Goal: Find contact information: Find contact information

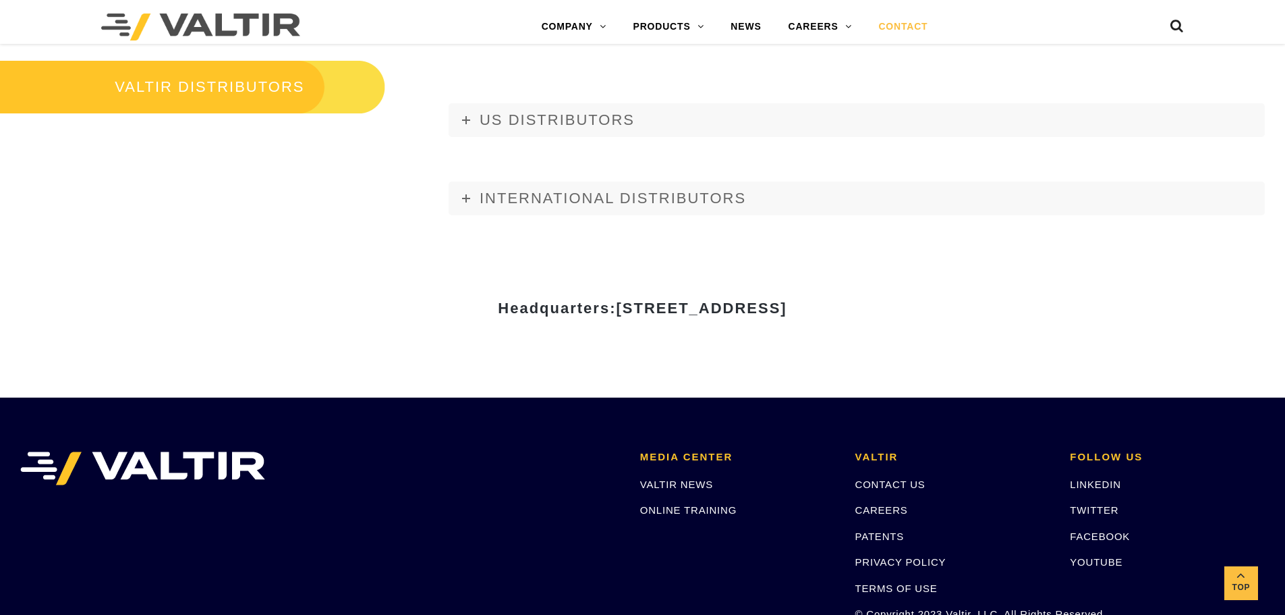
scroll to position [1619, 0]
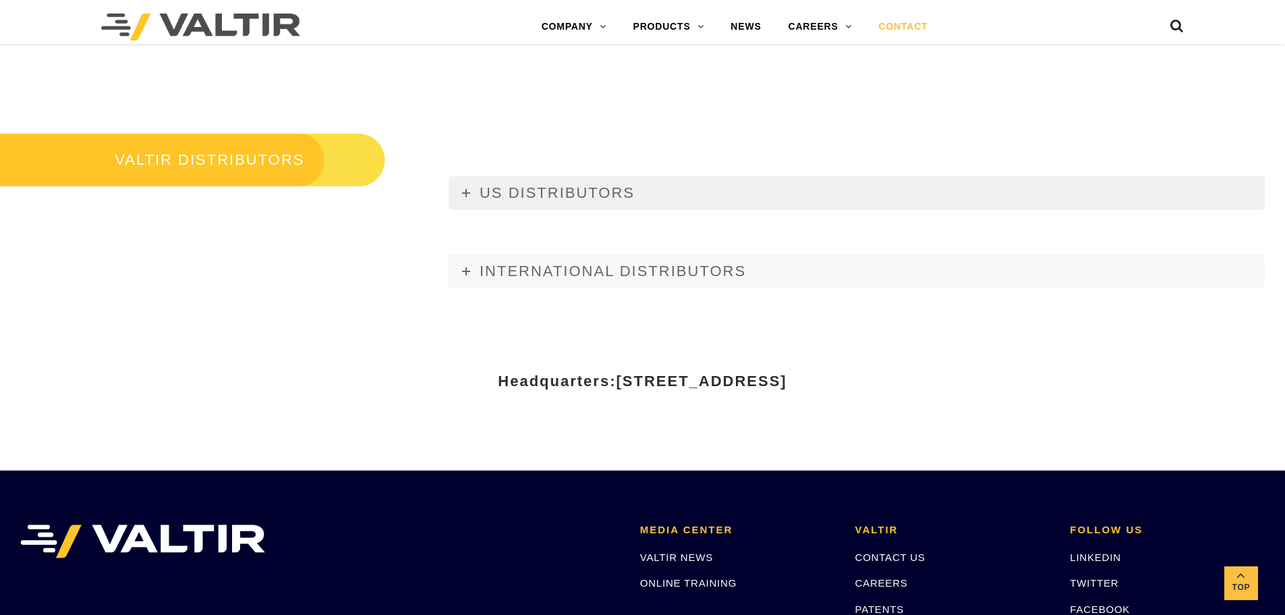
click at [613, 178] on link "US DISTRIBUTORS" at bounding box center [857, 193] width 816 height 34
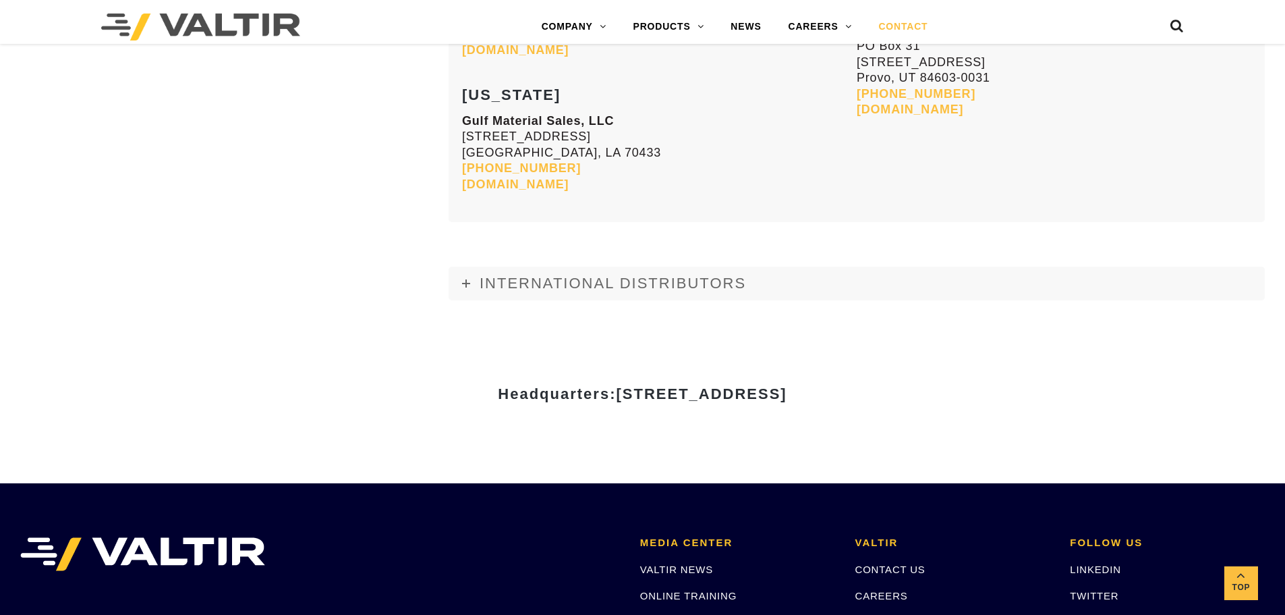
scroll to position [5972, 0]
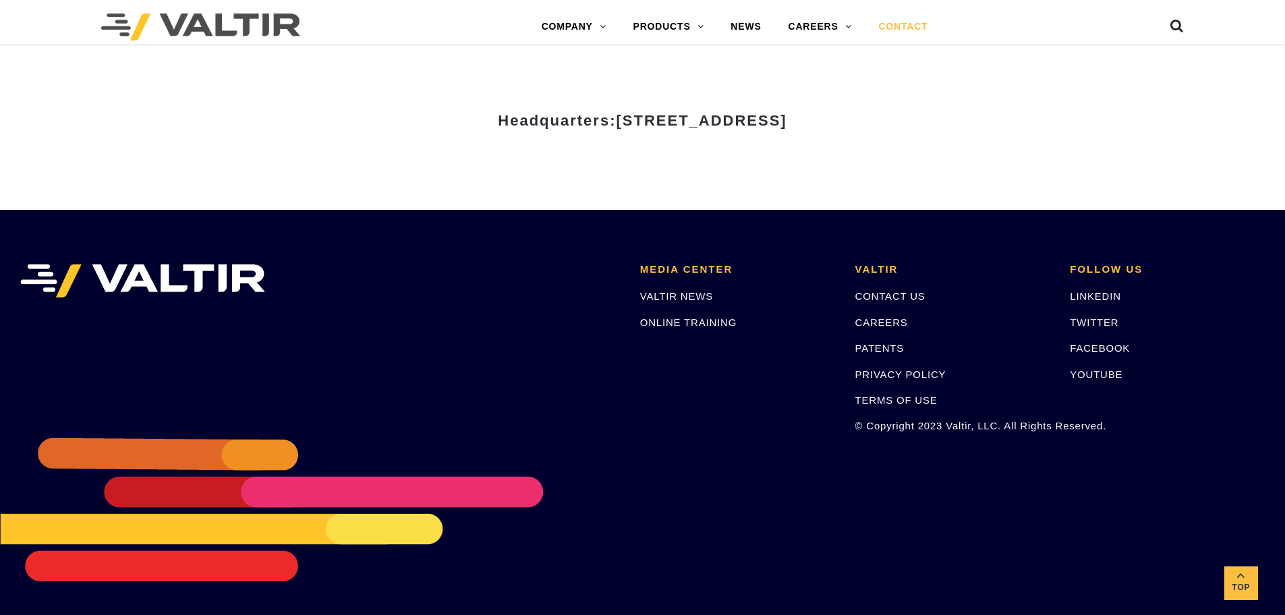
click at [885, 288] on p "CONTACT US" at bounding box center [953, 296] width 195 height 16
click at [885, 292] on link "CONTACT US" at bounding box center [891, 295] width 70 height 11
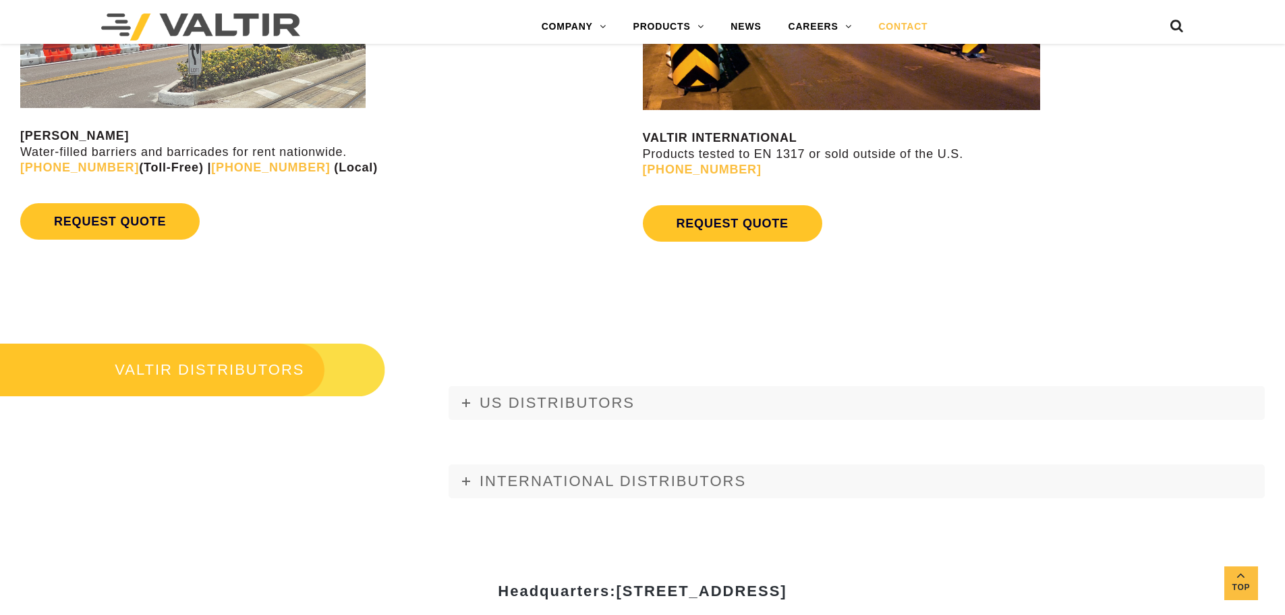
scroll to position [1407, 0]
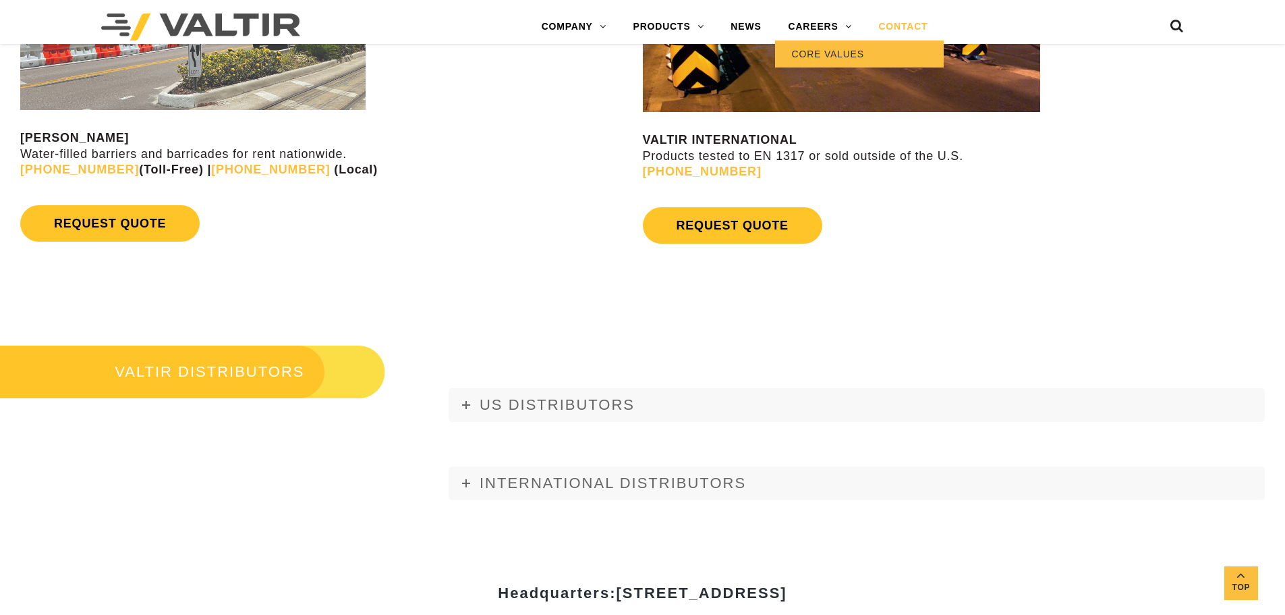
click at [824, 51] on link "CORE VALUES" at bounding box center [859, 53] width 169 height 27
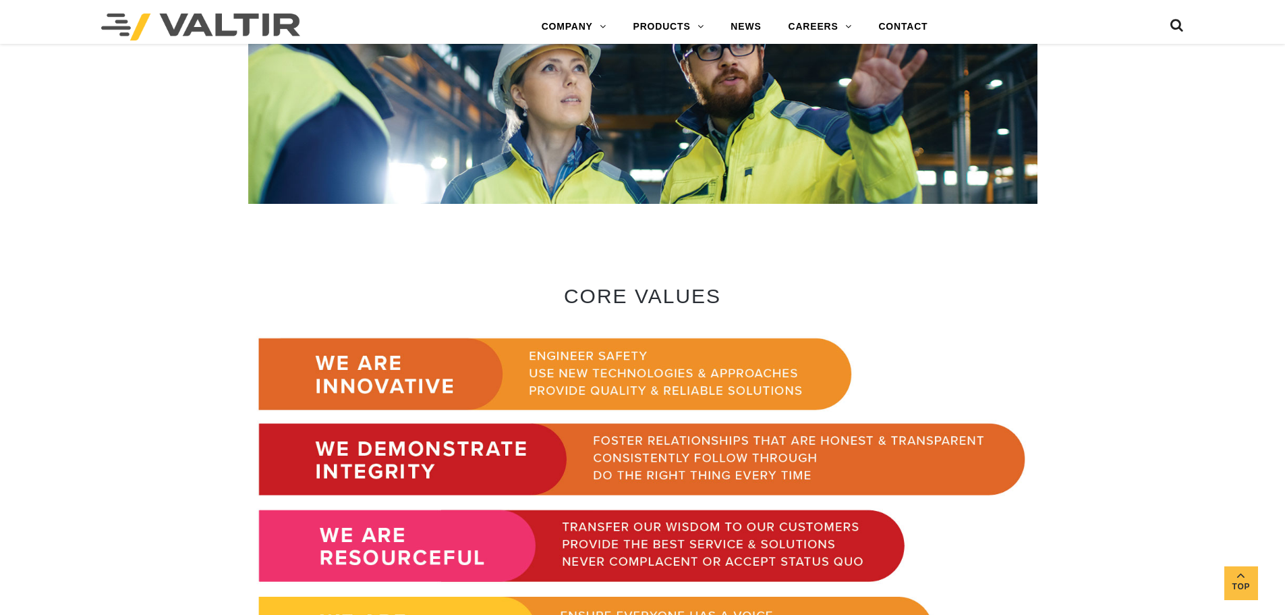
scroll to position [742, 0]
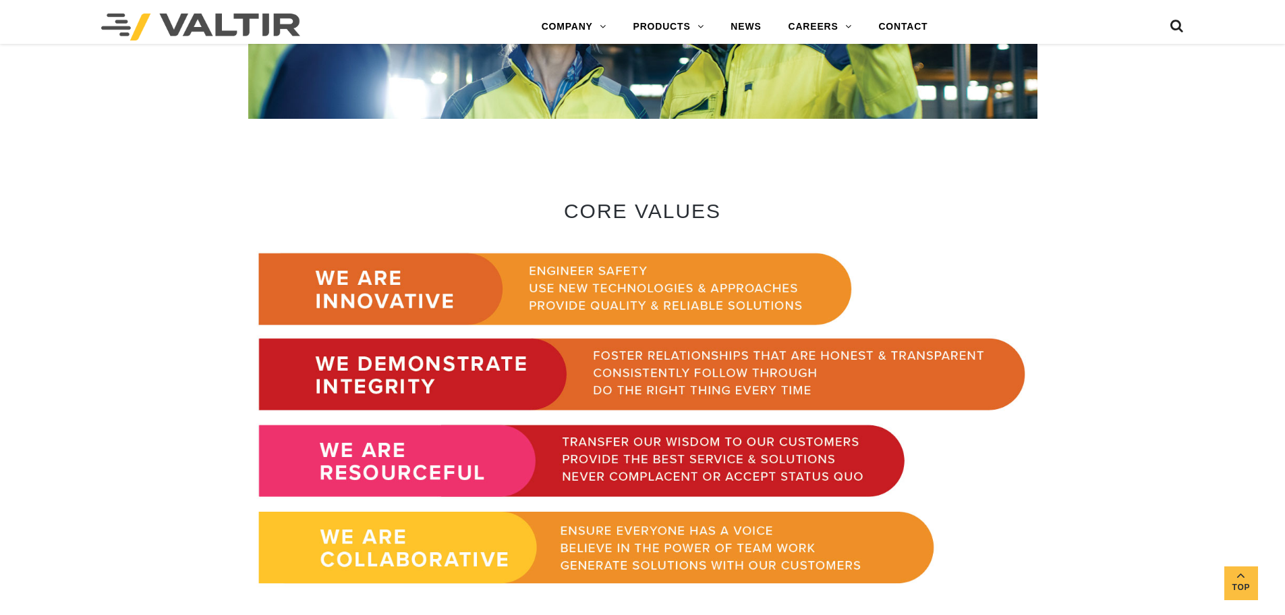
click at [480, 362] on img at bounding box center [642, 418] width 789 height 352
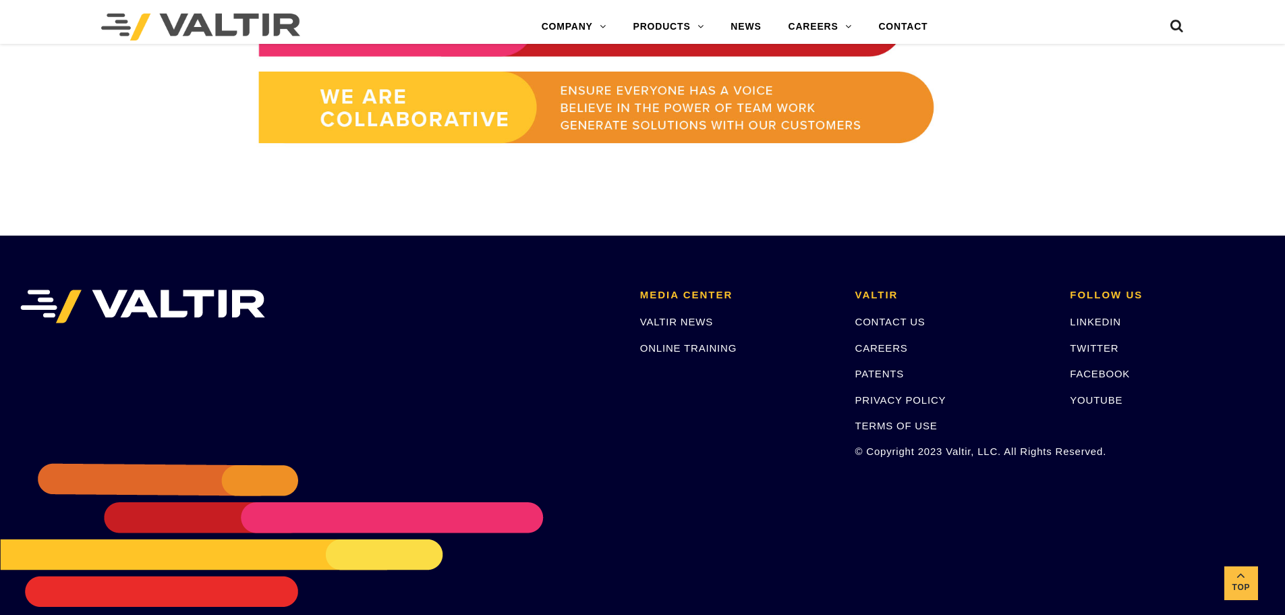
scroll to position [1208, 0]
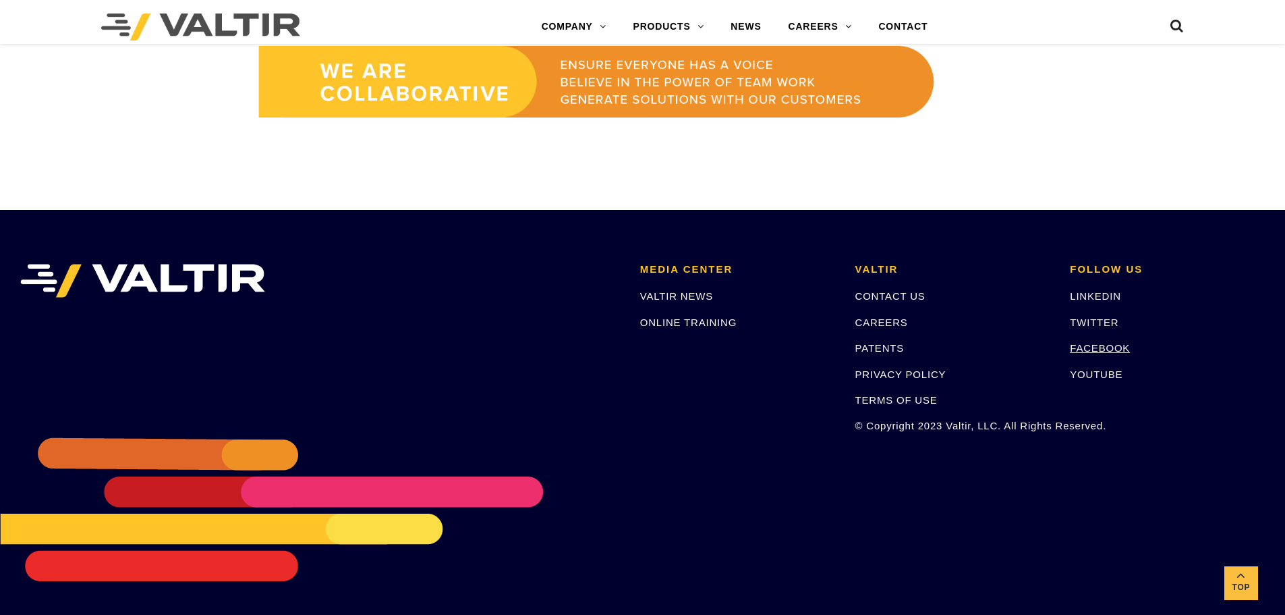
click at [1098, 352] on link "FACEBOOK" at bounding box center [1100, 347] width 60 height 11
click at [920, 295] on link "CONTACT US" at bounding box center [891, 295] width 70 height 11
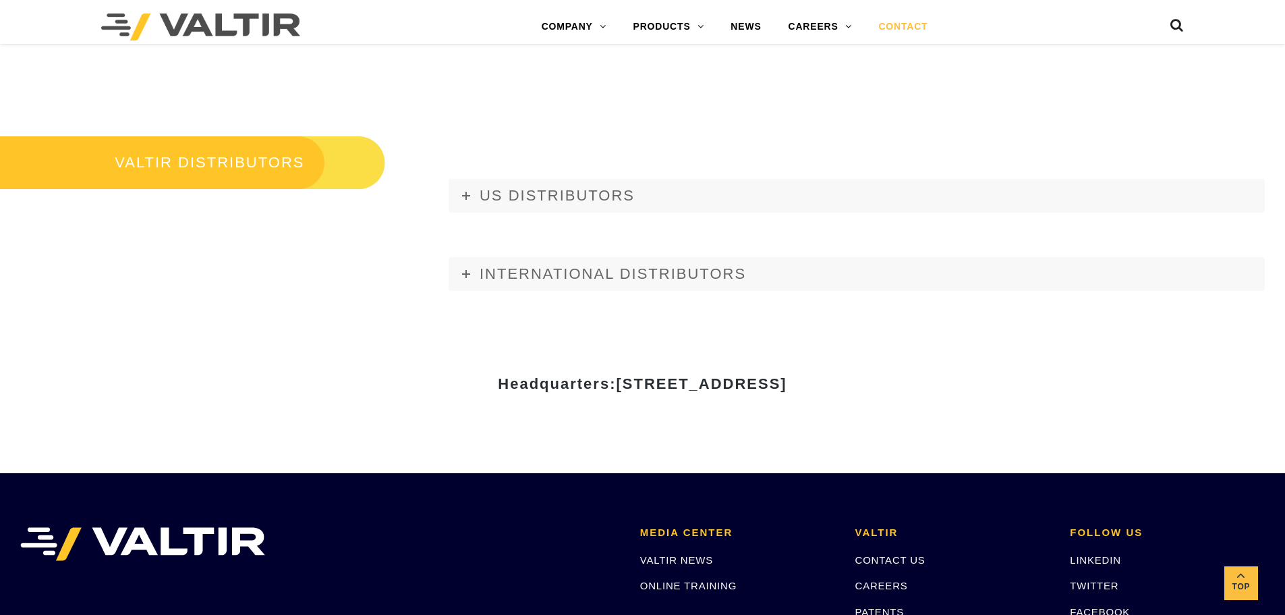
scroll to position [1619, 0]
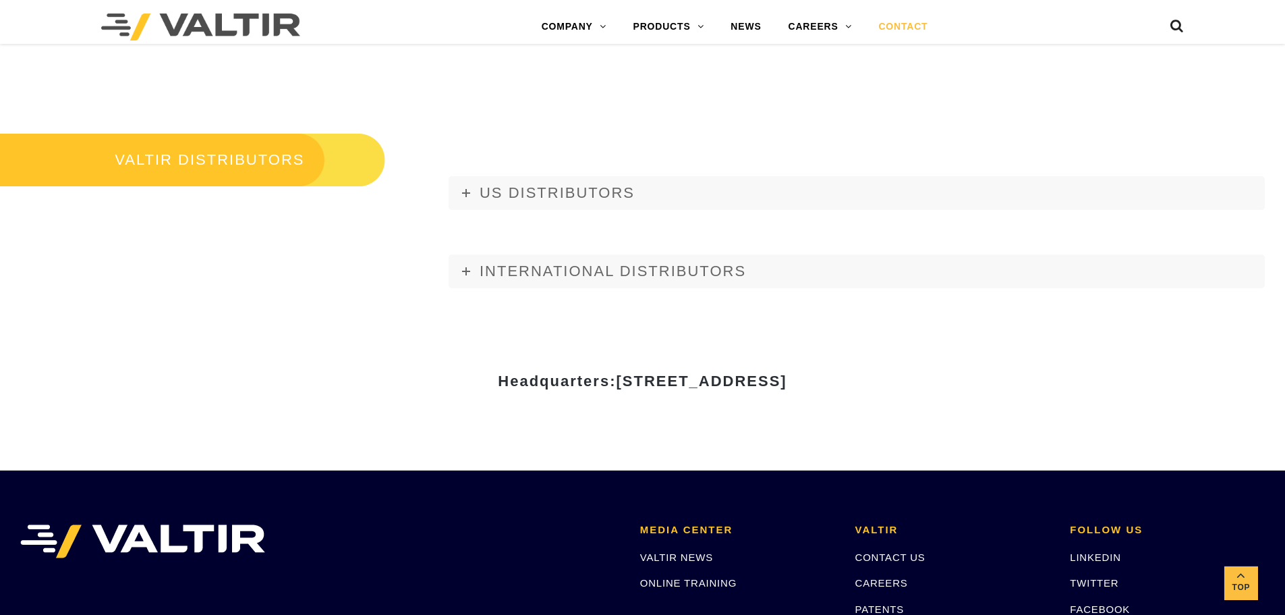
click at [743, 383] on span "[STREET_ADDRESS]" at bounding box center [701, 380] width 171 height 17
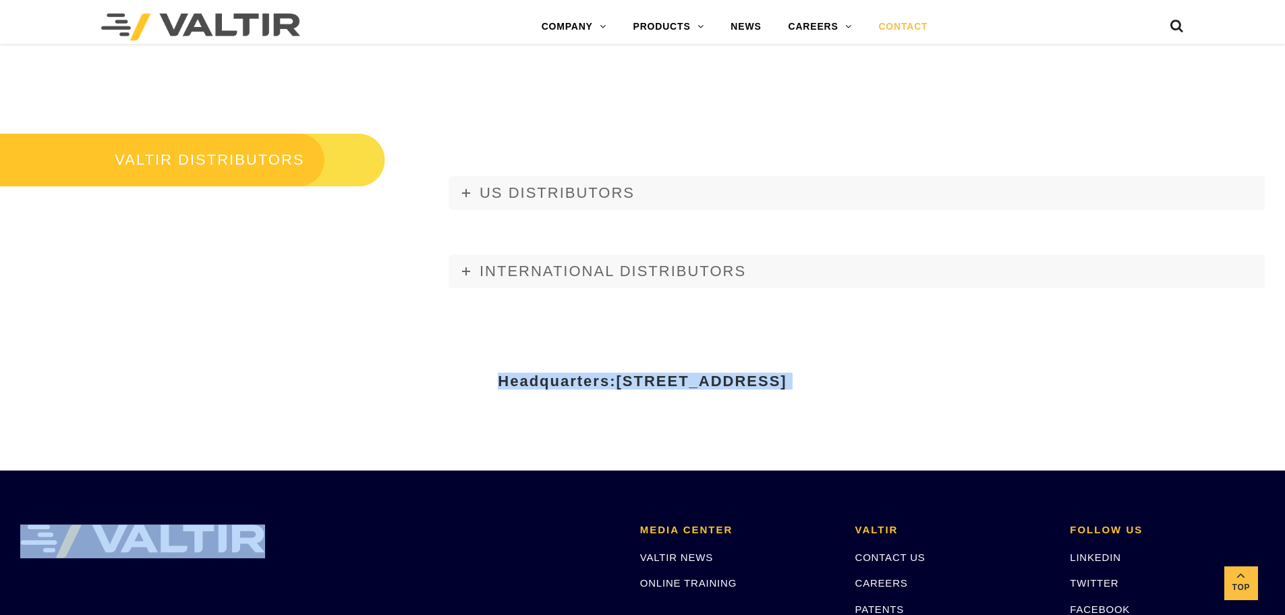
click at [743, 383] on span "[STREET_ADDRESS]" at bounding box center [701, 380] width 171 height 17
click at [750, 445] on div "Headquarters: [STREET_ADDRESS]" at bounding box center [643, 386] width 810 height 168
